Goal: Information Seeking & Learning: Learn about a topic

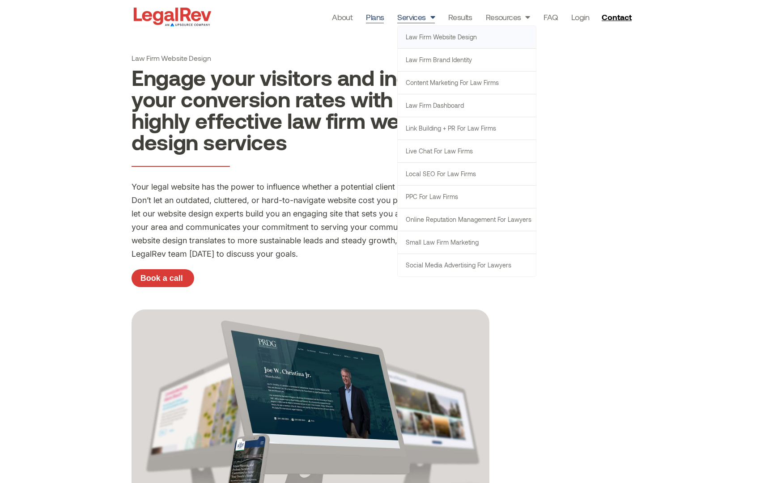
click at [380, 17] on link "Plans" at bounding box center [375, 17] width 18 height 13
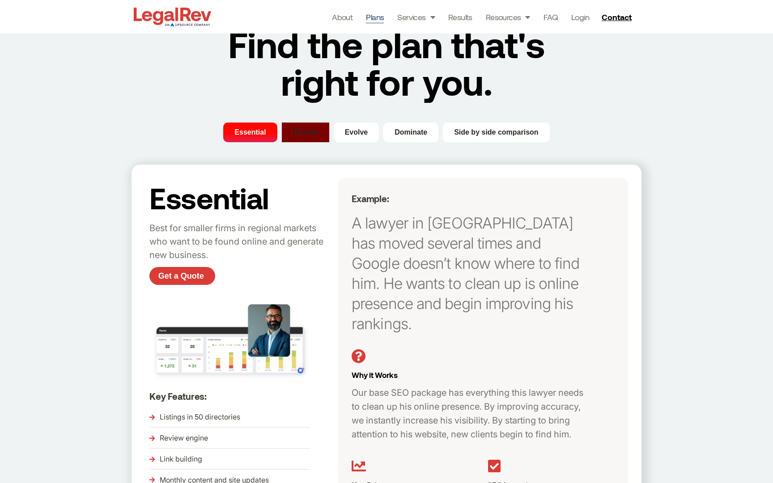
scroll to position [39, 0]
click at [309, 136] on span "Growth" at bounding box center [305, 132] width 25 height 11
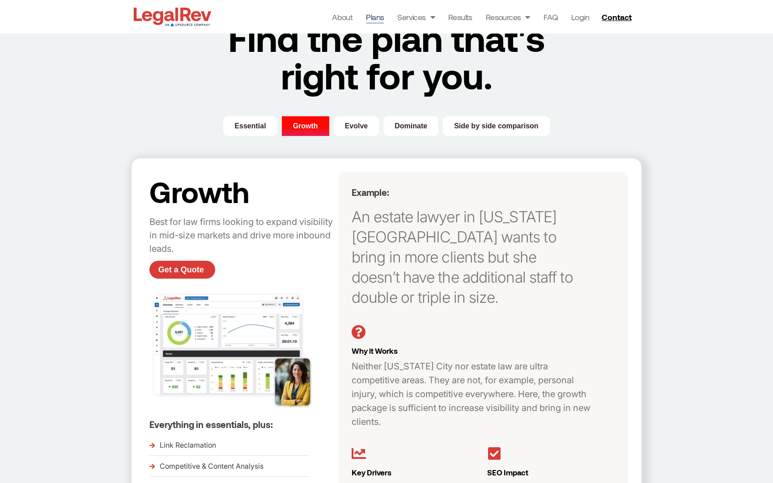
scroll to position [28, 0]
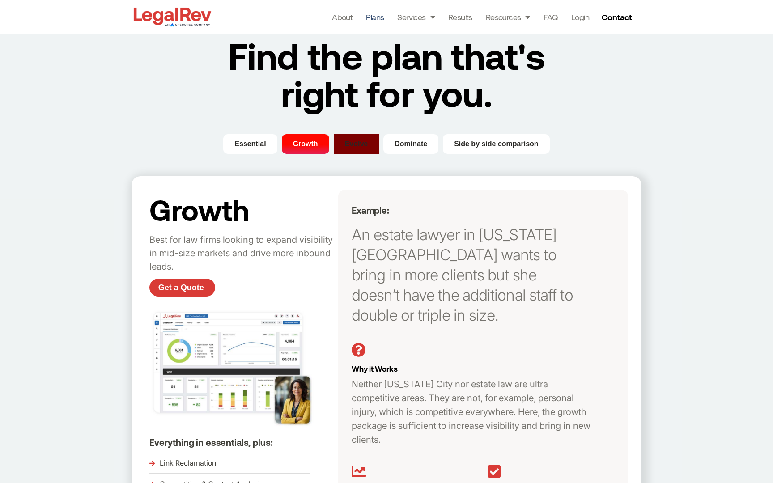
click at [350, 151] on button "Evolve" at bounding box center [357, 144] width 46 height 20
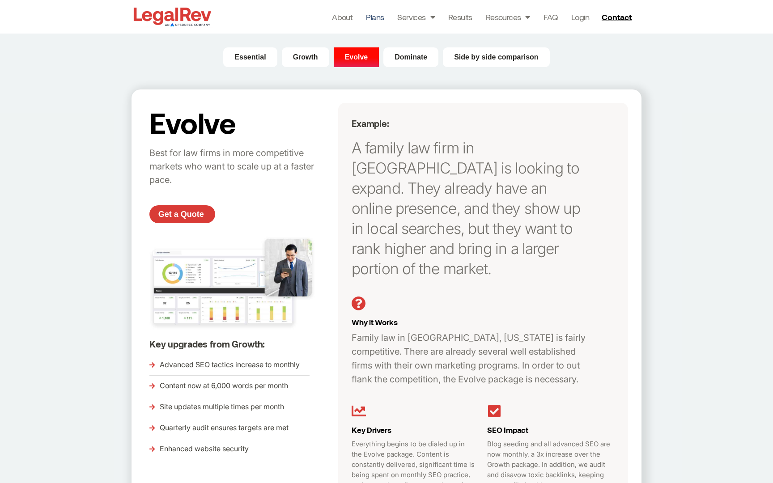
scroll to position [113, 0]
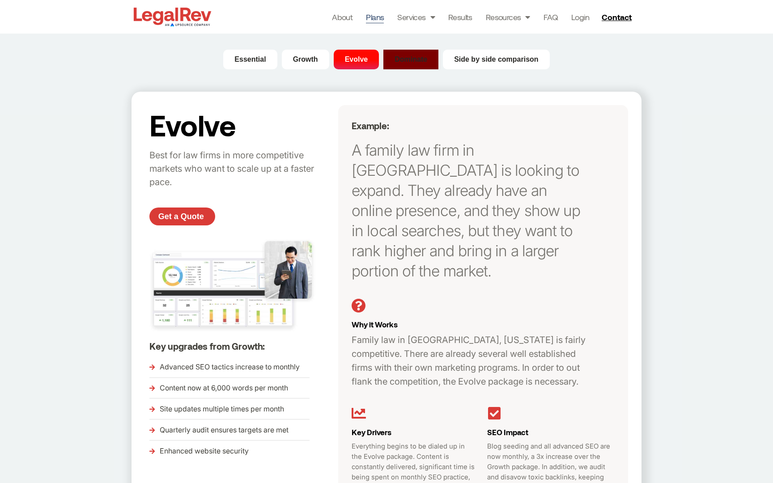
click at [408, 58] on span "Dominate" at bounding box center [410, 59] width 33 height 11
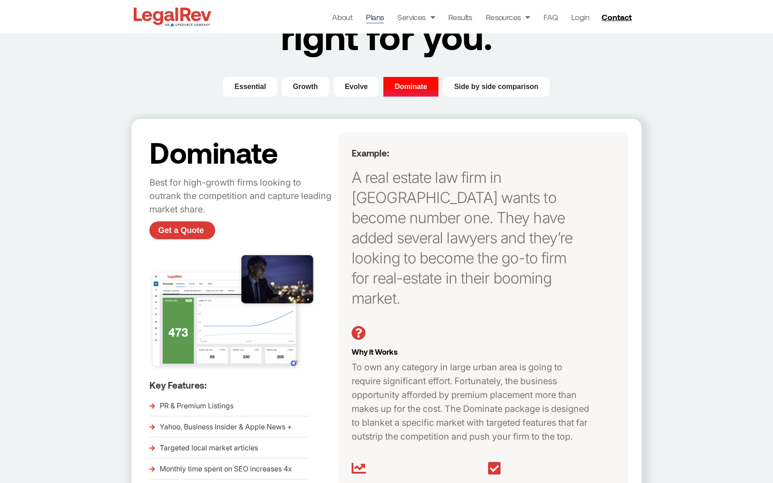
scroll to position [56, 0]
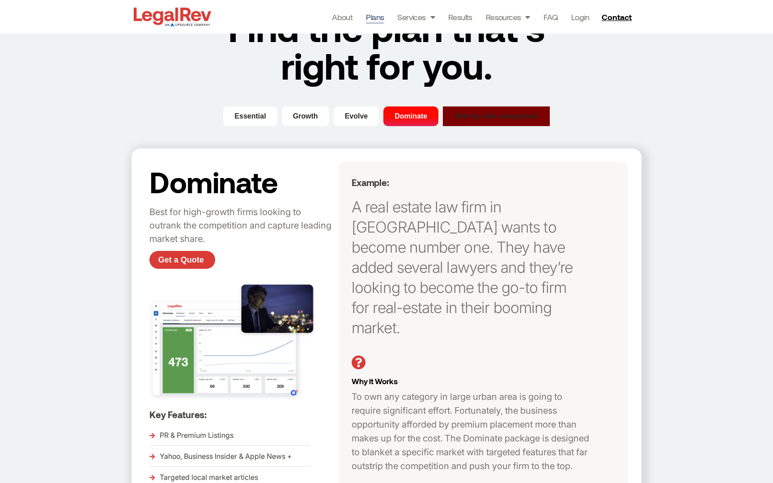
click at [481, 117] on span "Side by side comparison" at bounding box center [496, 116] width 84 height 11
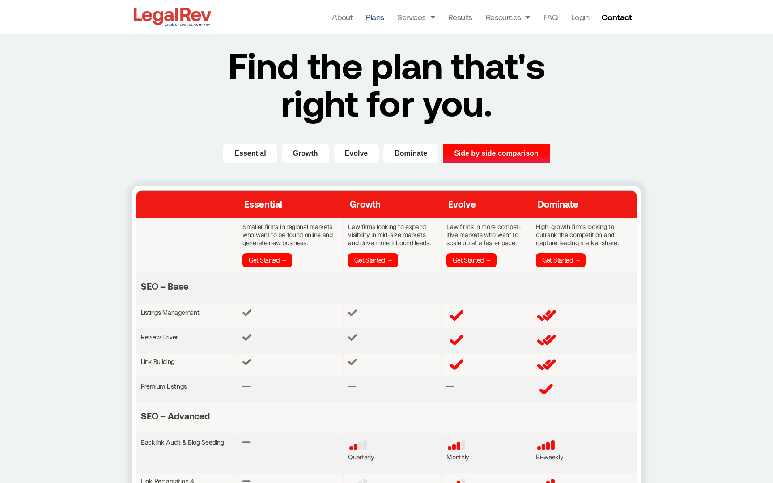
scroll to position [0, 0]
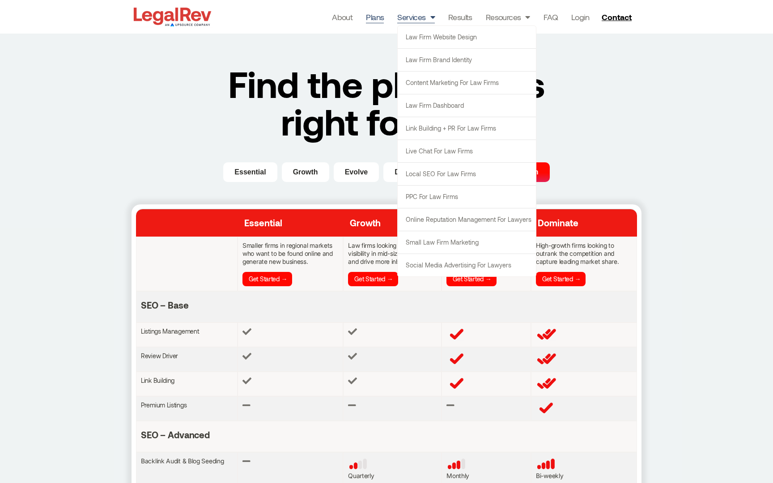
click at [423, 21] on link "Services" at bounding box center [416, 17] width 38 height 13
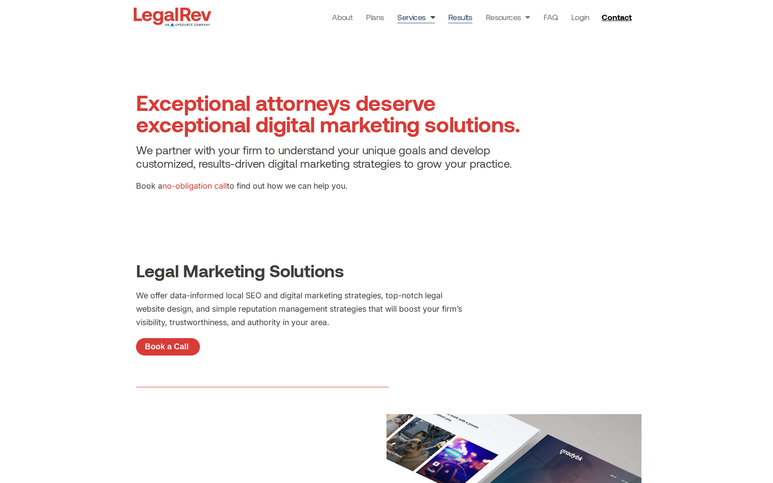
click at [459, 18] on link "Results" at bounding box center [460, 17] width 24 height 13
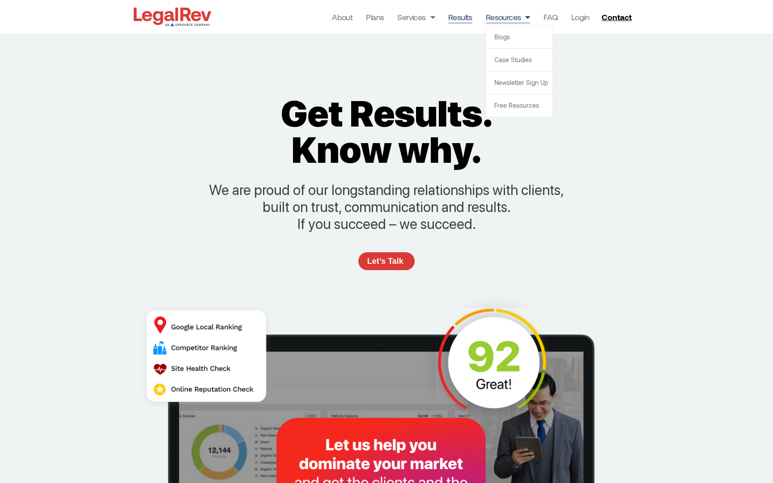
click at [509, 18] on link "Resources" at bounding box center [508, 17] width 44 height 13
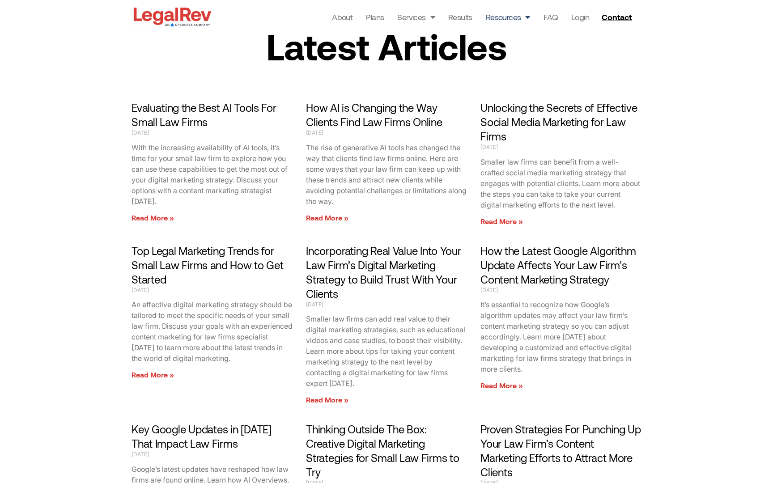
scroll to position [1029, 0]
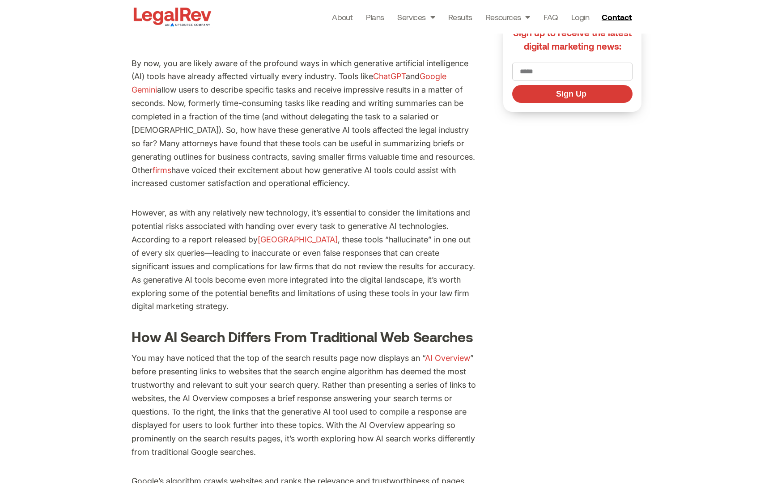
scroll to position [312, 0]
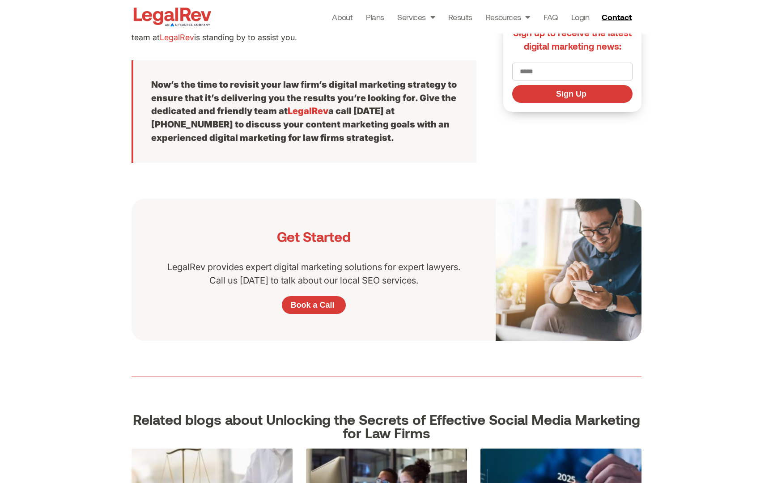
scroll to position [1810, 0]
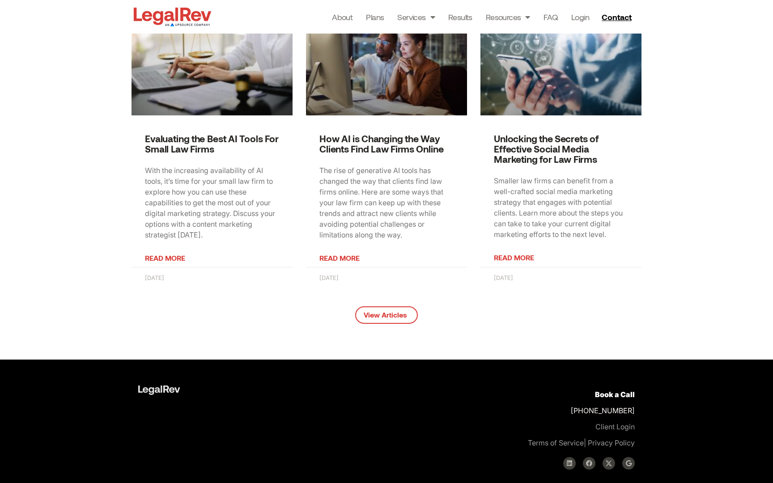
scroll to position [2300, 0]
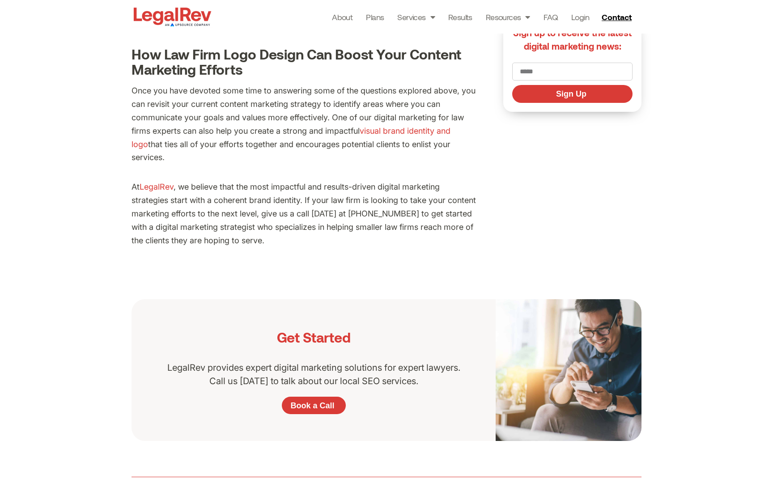
scroll to position [1643, 0]
